Goal: Task Accomplishment & Management: Manage account settings

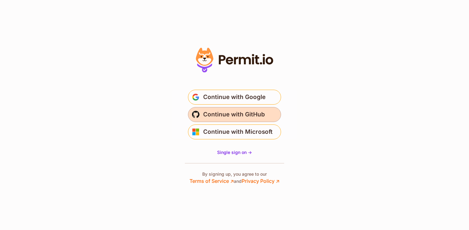
click at [230, 118] on span "Continue with GitHub" at bounding box center [234, 114] width 62 height 10
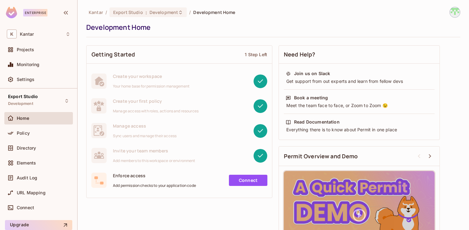
click at [45, 118] on div "Home" at bounding box center [44, 118] width 54 height 5
click at [43, 145] on div "Directory" at bounding box center [44, 147] width 54 height 5
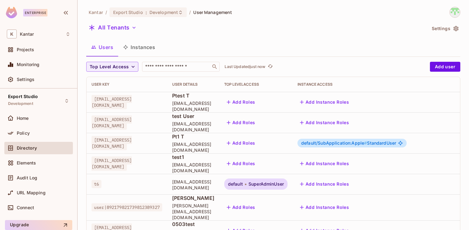
click at [143, 50] on button "Instances" at bounding box center [139, 47] width 42 height 16
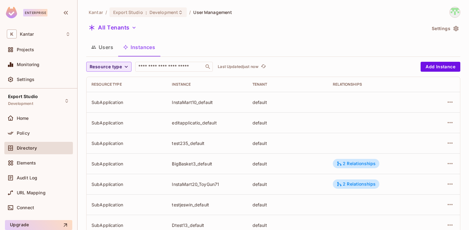
click at [118, 66] on span "Resource type" at bounding box center [106, 67] width 32 height 8
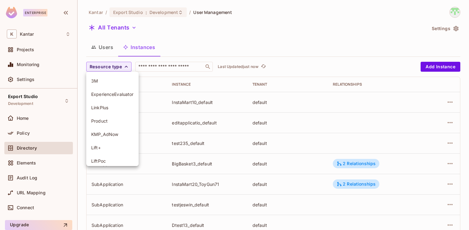
click at [179, 40] on div at bounding box center [234, 115] width 469 height 230
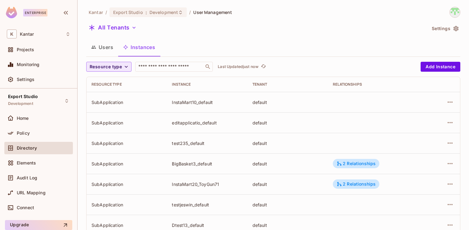
click at [118, 62] on button "Resource type" at bounding box center [108, 67] width 45 height 10
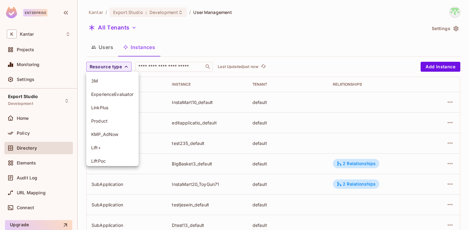
scroll to position [97, 0]
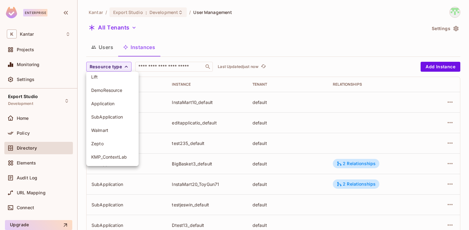
click at [178, 45] on div at bounding box center [234, 115] width 469 height 230
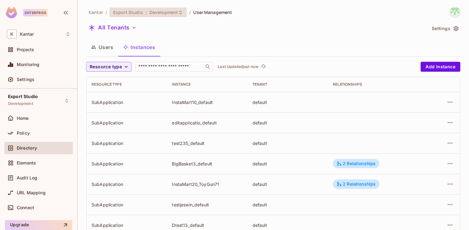
click at [150, 15] on span "Development" at bounding box center [164, 12] width 29 height 6
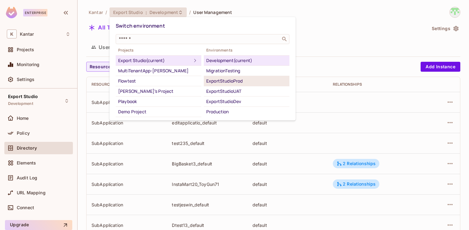
click at [233, 83] on div "ExportStudioProd" at bounding box center [246, 80] width 81 height 7
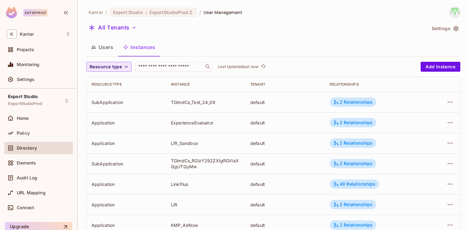
click at [118, 66] on span "Resource type" at bounding box center [106, 67] width 32 height 8
click at [110, 83] on span "Application" at bounding box center [107, 81] width 32 height 6
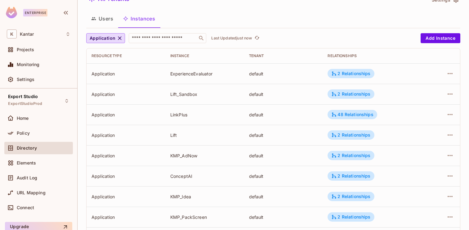
scroll to position [0, 0]
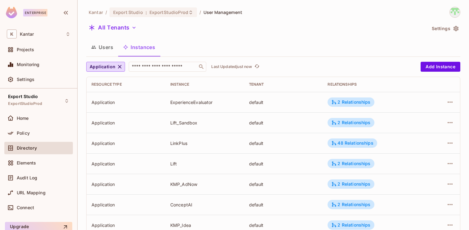
click at [107, 51] on button "Users" at bounding box center [102, 47] width 32 height 16
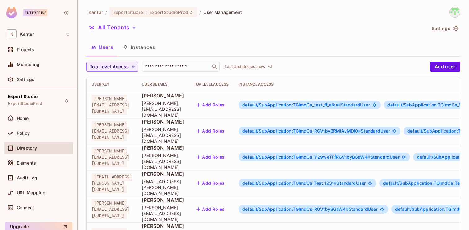
click at [141, 51] on button "Instances" at bounding box center [139, 47] width 42 height 16
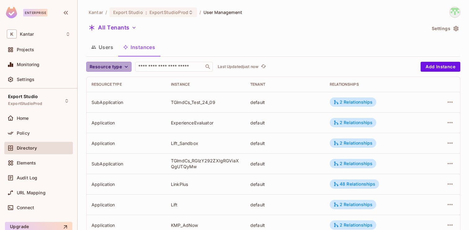
click at [126, 67] on icon "button" at bounding box center [126, 67] width 3 height 2
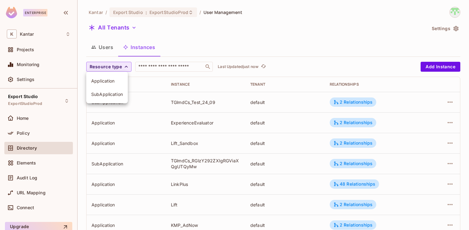
click at [114, 92] on span "SubApplication" at bounding box center [107, 94] width 32 height 6
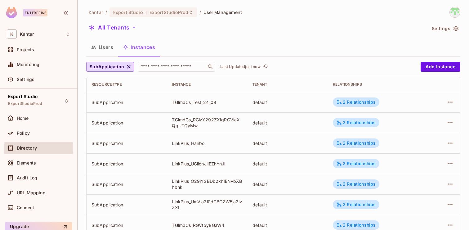
click at [105, 51] on button "Users" at bounding box center [102, 47] width 32 height 16
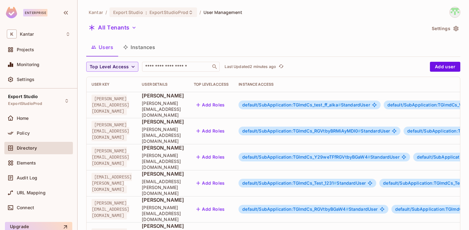
click at [144, 50] on button "Instances" at bounding box center [139, 47] width 42 height 16
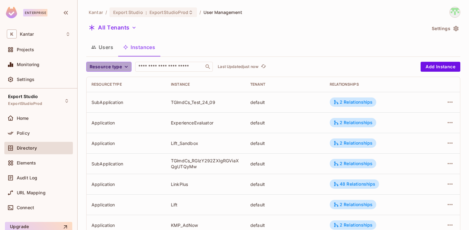
click at [112, 65] on span "Resource type" at bounding box center [106, 67] width 32 height 8
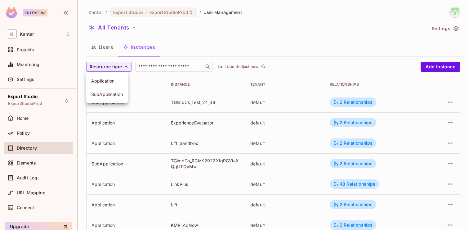
click at [110, 83] on span "Application" at bounding box center [107, 81] width 32 height 6
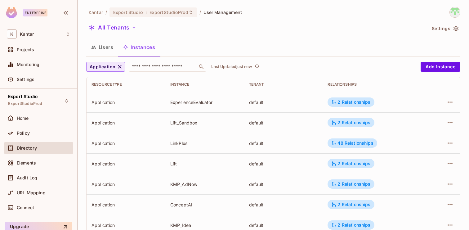
click at [119, 67] on icon "button" at bounding box center [120, 67] width 6 height 6
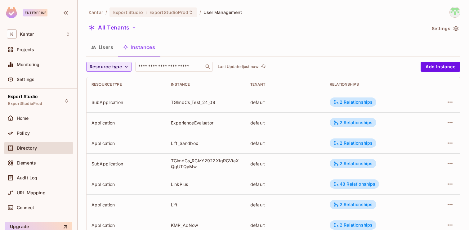
click at [114, 67] on span "Resource type" at bounding box center [106, 67] width 32 height 8
click at [111, 95] on span "SubApplication" at bounding box center [107, 94] width 32 height 6
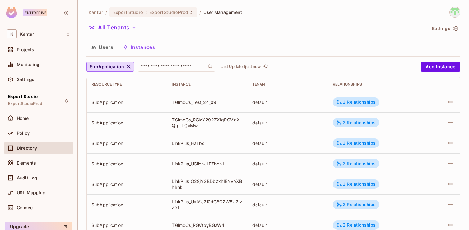
click at [107, 54] on button "Users" at bounding box center [102, 47] width 32 height 16
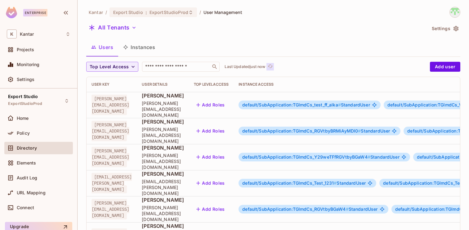
click at [270, 67] on icon "refresh" at bounding box center [270, 66] width 5 height 5
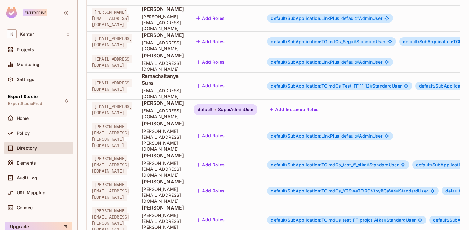
scroll to position [203, 0]
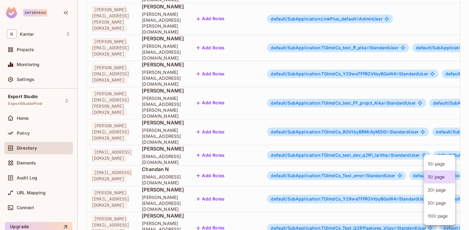
click at [436, 205] on body "Enterprise K Kantar Projects Monitoring Settings Export Studio ExportStudioProd…" at bounding box center [234, 115] width 469 height 230
click at [436, 216] on li "100 / page" at bounding box center [439, 215] width 31 height 13
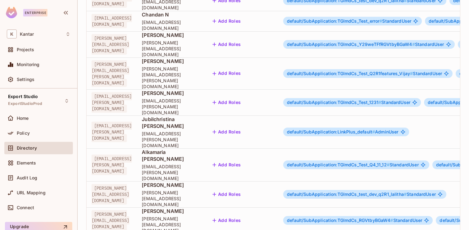
scroll to position [0, 0]
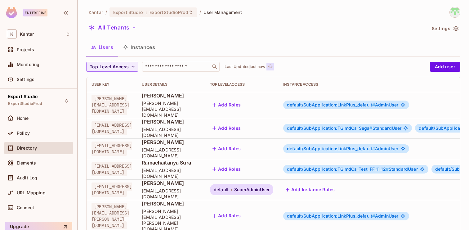
click at [271, 66] on icon "refresh" at bounding box center [270, 66] width 5 height 5
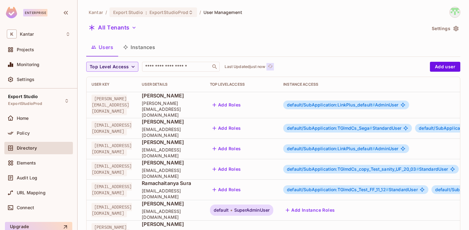
click at [270, 67] on icon "refresh" at bounding box center [270, 66] width 5 height 5
click at [269, 68] on icon "refresh" at bounding box center [270, 66] width 5 height 5
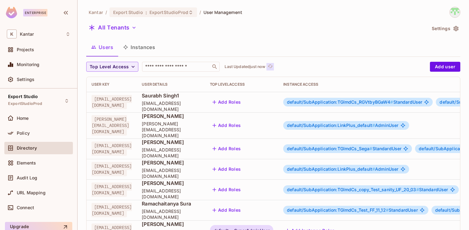
click at [271, 67] on icon "refresh" at bounding box center [270, 66] width 5 height 5
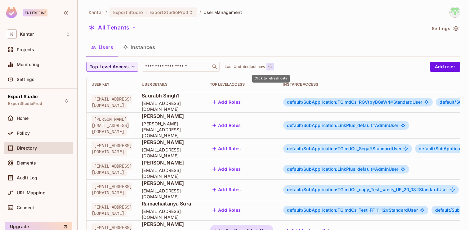
click at [271, 67] on icon "refresh" at bounding box center [270, 66] width 5 height 5
click at [276, 66] on div "Top Level Access ​ Last Updated just now" at bounding box center [256, 67] width 341 height 10
click at [273, 67] on icon "refresh" at bounding box center [270, 66] width 5 height 5
click at [271, 68] on icon "refresh" at bounding box center [270, 66] width 5 height 5
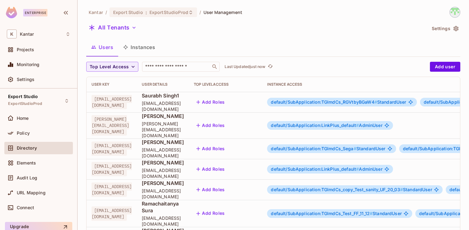
scroll to position [203, 0]
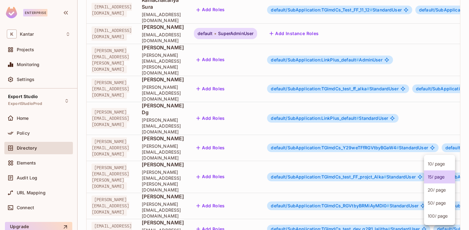
click at [440, 207] on body "Enterprise K Kantar Projects Monitoring Settings Export Studio ExportStudioProd…" at bounding box center [234, 115] width 469 height 230
click at [437, 216] on li "100 / page" at bounding box center [439, 215] width 31 height 13
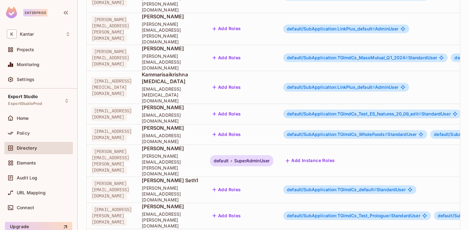
scroll to position [1657, 0]
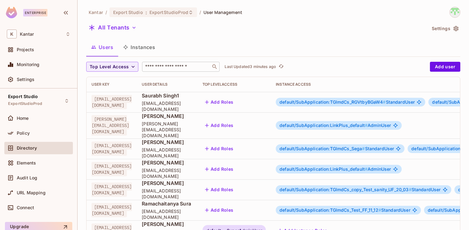
click at [187, 67] on input "text" at bounding box center [176, 67] width 65 height 6
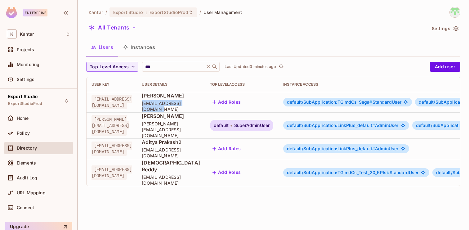
drag, startPoint x: 191, startPoint y: 106, endPoint x: 253, endPoint y: 107, distance: 62.7
click at [205, 107] on td "[PERSON_NAME] [PERSON_NAME][EMAIL_ADDRESS][DOMAIN_NAME]" at bounding box center [171, 102] width 68 height 20
copy span "[EMAIL_ADDRESS][DOMAIN_NAME]"
click at [372, 100] on span "default/SubApplication:TGlmdCs_Sega #" at bounding box center [329, 101] width 85 height 5
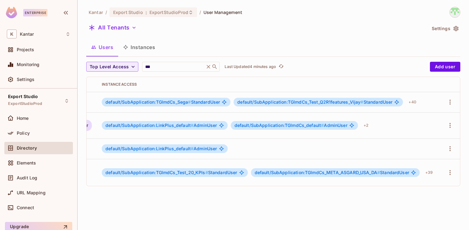
scroll to position [0, 252]
click at [409, 103] on div "+ 40" at bounding box center [412, 102] width 12 height 10
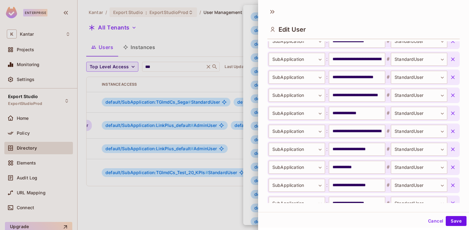
scroll to position [436, 0]
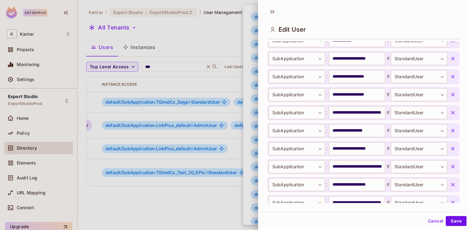
click at [248, 185] on div at bounding box center [234, 115] width 469 height 230
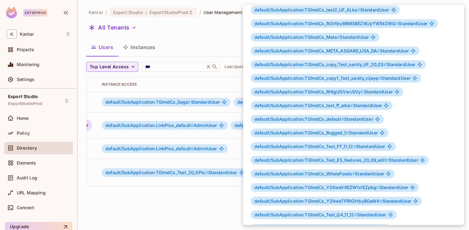
scroll to position [336, 0]
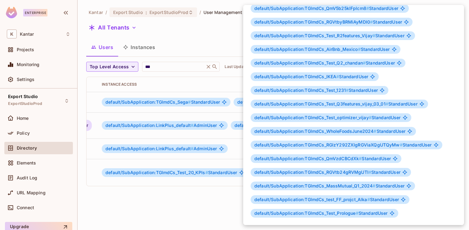
click at [230, 191] on div at bounding box center [234, 115] width 469 height 230
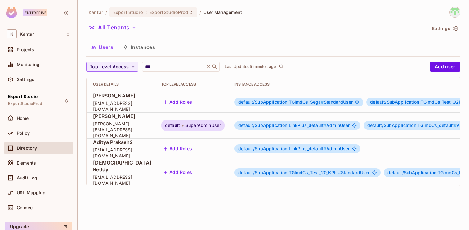
scroll to position [0, 67]
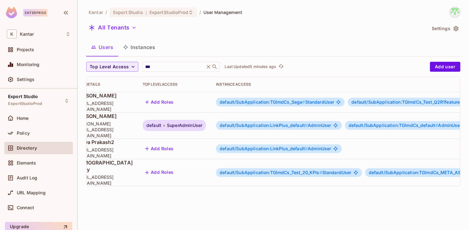
click at [305, 100] on span "default/SubApplication:TGlmdCs_Sega #" at bounding box center [262, 101] width 85 height 5
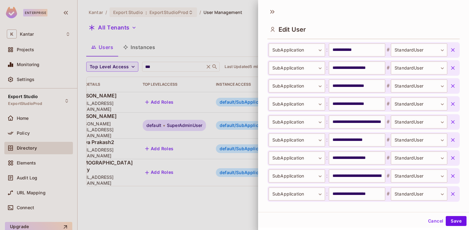
scroll to position [433, 0]
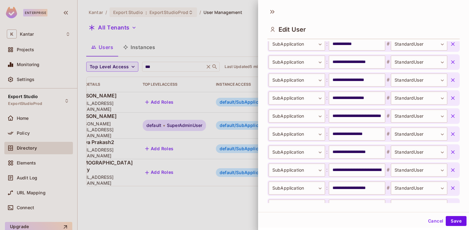
click at [430, 219] on button "Cancel" at bounding box center [436, 221] width 20 height 10
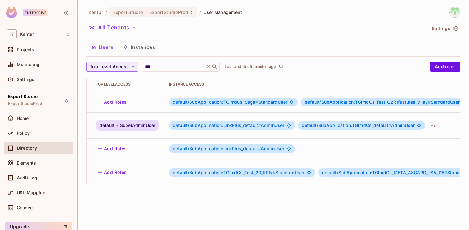
scroll to position [0, 132]
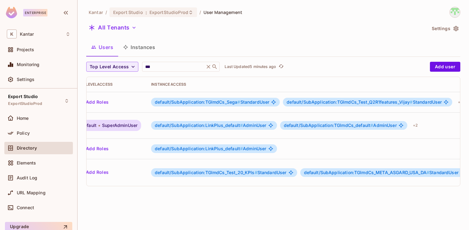
click at [367, 102] on span "default/SubApplication:TGlmdCs_Test_Q2R1features_Vijay #" at bounding box center [350, 101] width 126 height 5
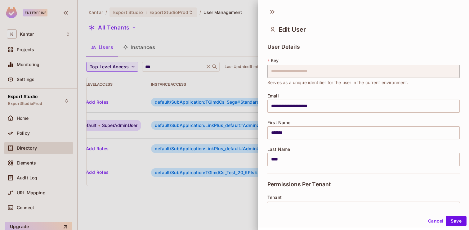
click at [431, 222] on button "Cancel" at bounding box center [436, 221] width 20 height 10
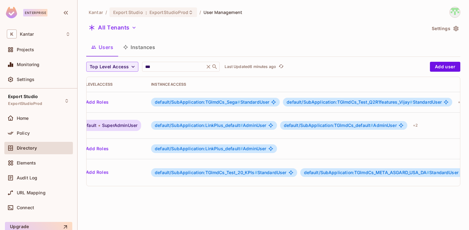
scroll to position [0, 252]
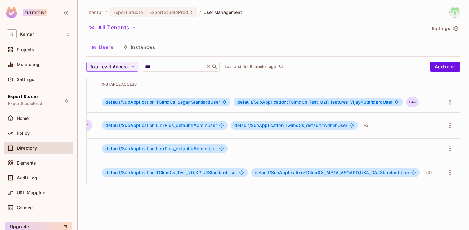
click at [410, 101] on div "+ 40" at bounding box center [412, 102] width 12 height 10
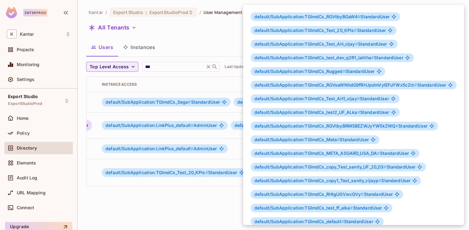
click at [220, 188] on div at bounding box center [234, 115] width 469 height 230
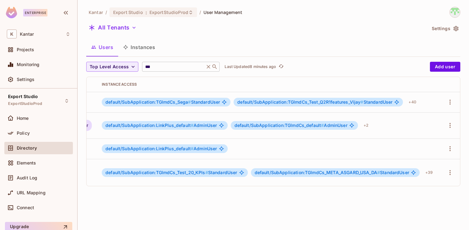
click at [163, 67] on input "***" at bounding box center [173, 67] width 59 height 6
type input "*"
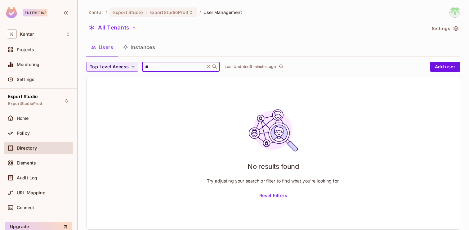
type input "*"
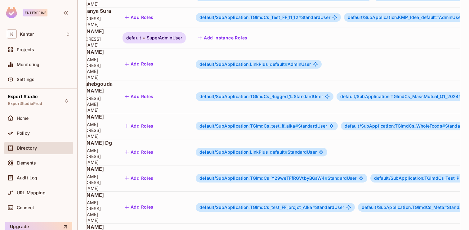
scroll to position [203, 0]
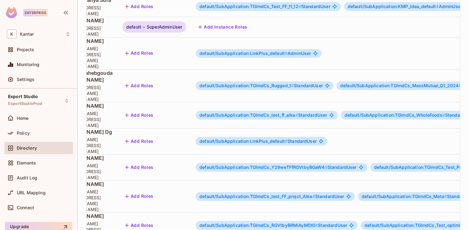
click at [440, 208] on body "Enterprise K Kantar Projects Monitoring Settings Export Studio ExportStudioProd…" at bounding box center [234, 115] width 469 height 230
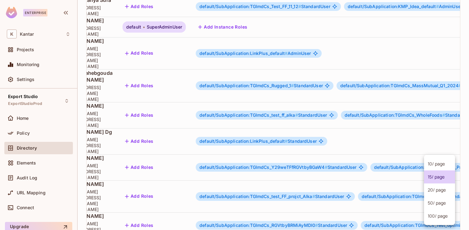
click at [440, 215] on li "100 / page" at bounding box center [439, 215] width 31 height 13
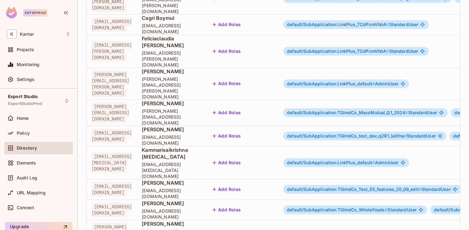
scroll to position [1698, 0]
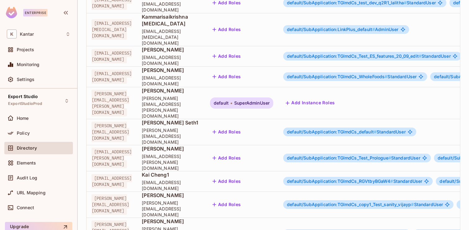
click at [429, 206] on body "Enterprise K Kantar Projects Monitoring Settings Export Studio ExportStudioProd…" at bounding box center [234, 115] width 469 height 230
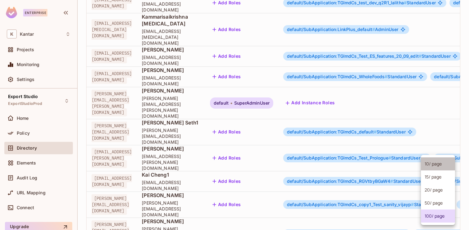
click at [432, 166] on li "10 / page" at bounding box center [438, 163] width 34 height 13
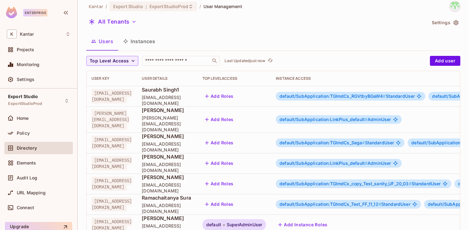
scroll to position [0, 0]
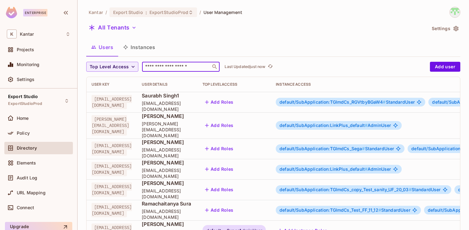
click at [179, 67] on input "text" at bounding box center [176, 67] width 65 height 6
paste input "**********"
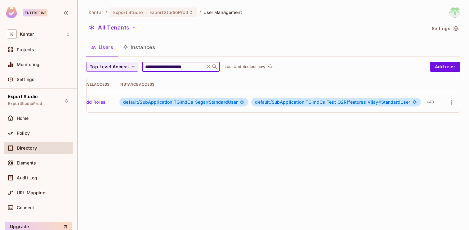
scroll to position [0, 157]
type input "**********"
click at [427, 103] on div "+ 40" at bounding box center [429, 102] width 12 height 10
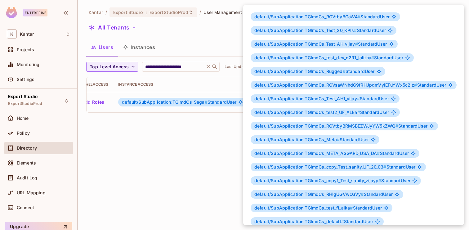
click at [180, 153] on div at bounding box center [234, 115] width 469 height 230
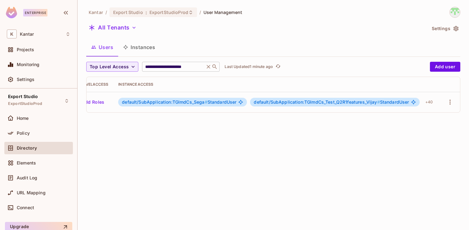
click at [207, 68] on icon at bounding box center [208, 67] width 6 height 6
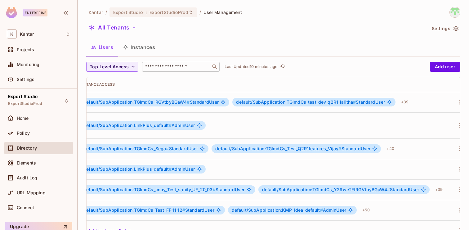
scroll to position [0, 310]
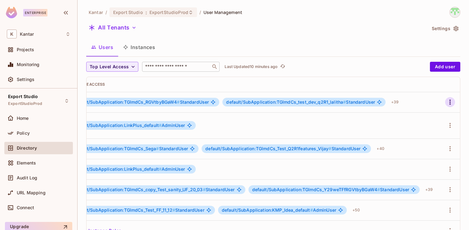
click at [450, 101] on icon "button" at bounding box center [449, 101] width 7 height 7
click at [423, 119] on li "Edit" at bounding box center [422, 116] width 58 height 14
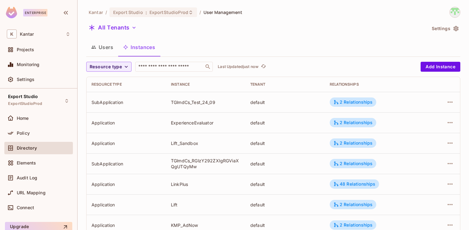
click at [104, 49] on button "Users" at bounding box center [102, 47] width 32 height 16
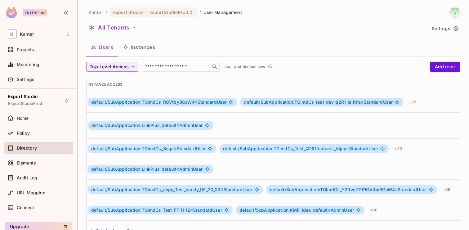
scroll to position [0, 310]
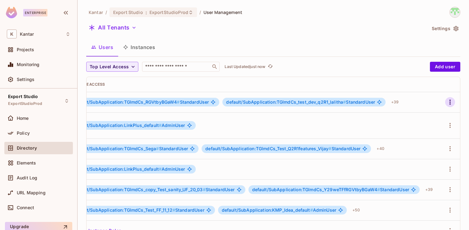
click at [449, 104] on icon "button" at bounding box center [449, 101] width 7 height 7
click at [420, 144] on div "Edit Attributes" at bounding box center [425, 144] width 31 height 6
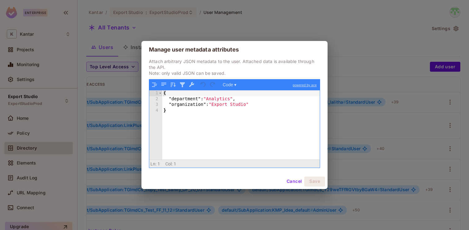
click at [289, 183] on button "Cancel" at bounding box center [294, 181] width 20 height 10
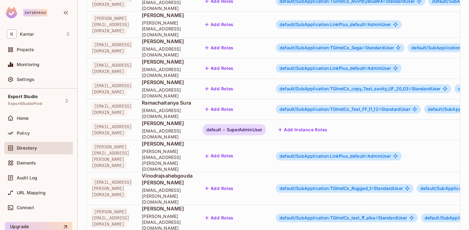
scroll to position [203, 0]
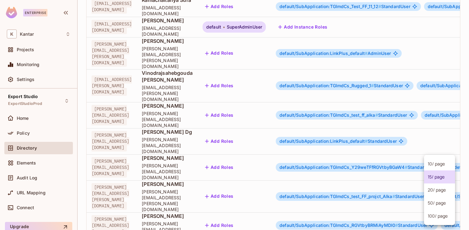
click at [438, 209] on body "Enterprise K Kantar Projects Monitoring Settings Export Studio ExportStudioProd…" at bounding box center [234, 115] width 469 height 230
click at [432, 217] on li "100 / page" at bounding box center [439, 215] width 31 height 13
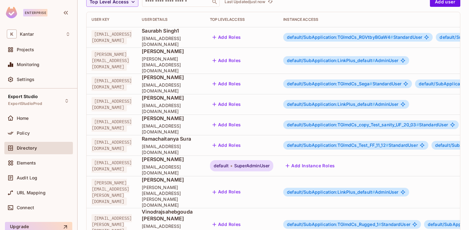
scroll to position [0, 0]
